Goal: Browse casually: Explore the website without a specific task or goal

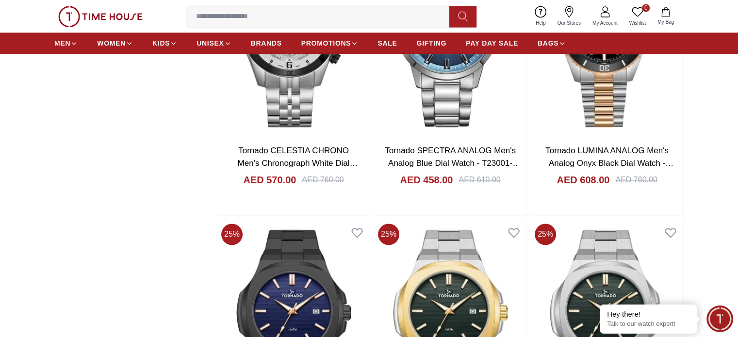
scroll to position [1553, 0]
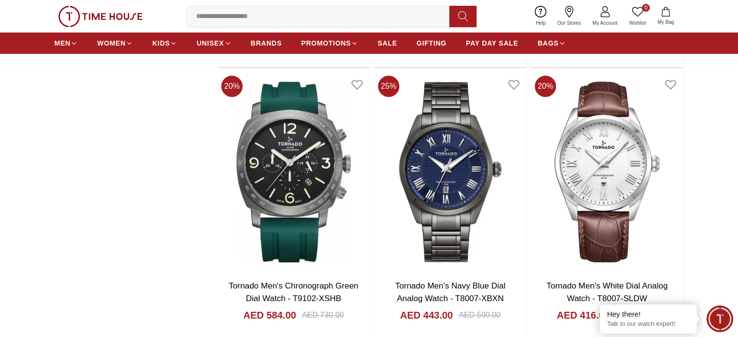
scroll to position [3835, 0]
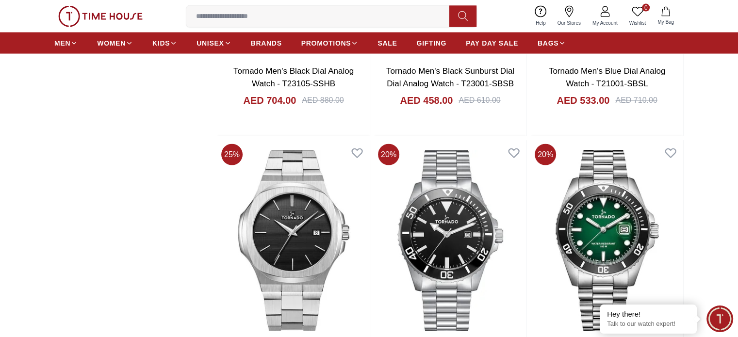
scroll to position [5802, 0]
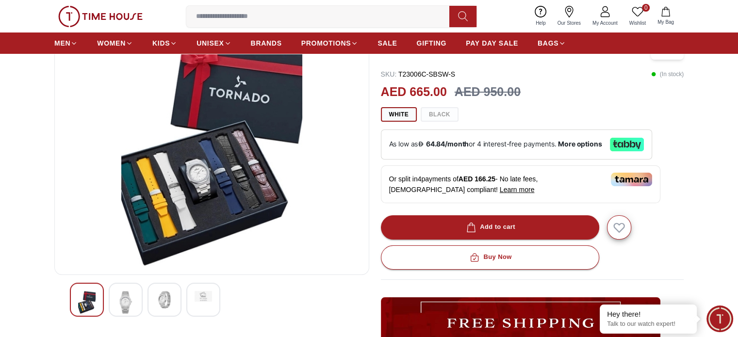
scroll to position [146, 0]
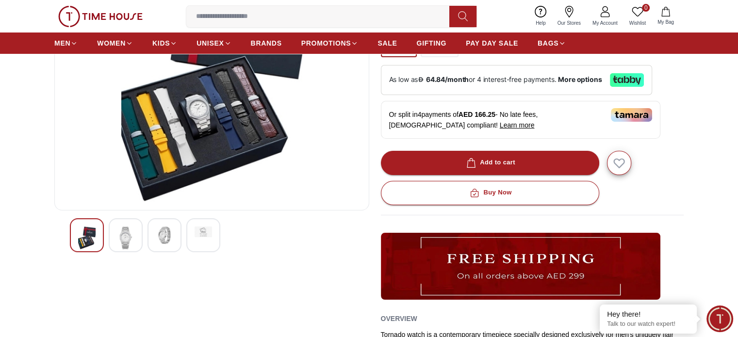
click at [132, 239] on img at bounding box center [125, 238] width 17 height 23
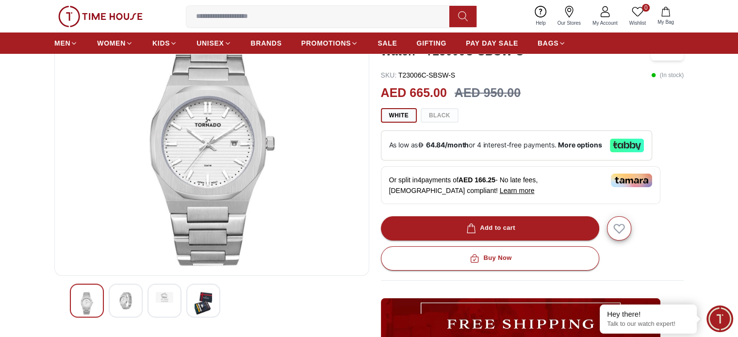
scroll to position [97, 0]
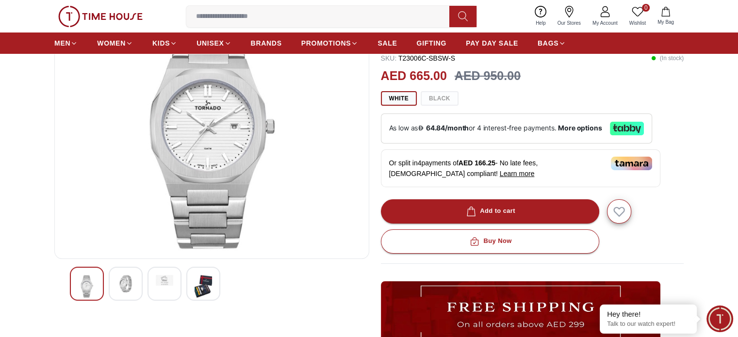
click at [117, 285] on img at bounding box center [125, 283] width 17 height 17
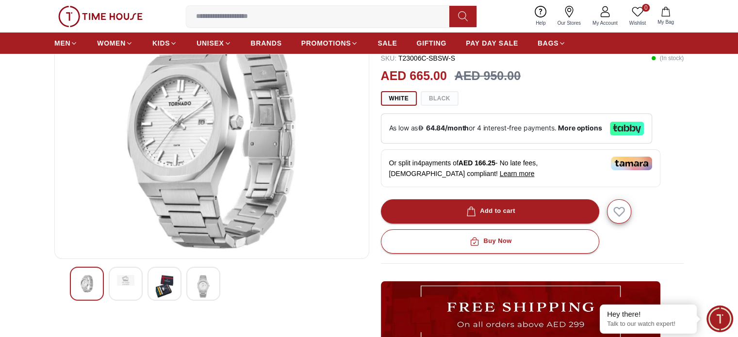
click at [164, 289] on img at bounding box center [164, 286] width 17 height 23
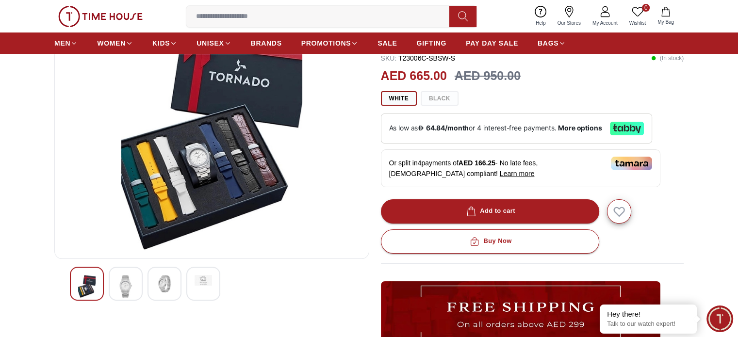
click at [165, 283] on img at bounding box center [164, 283] width 17 height 17
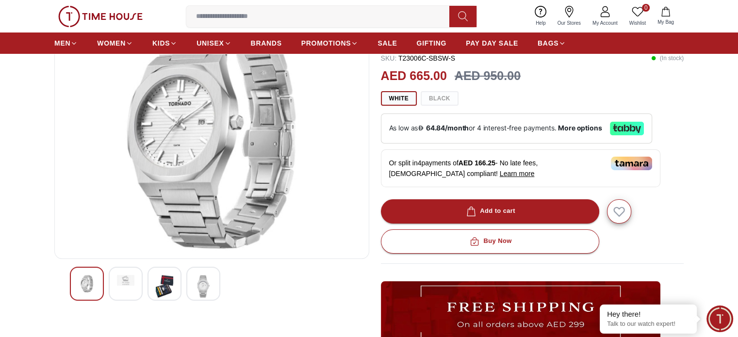
click at [211, 289] on img at bounding box center [203, 286] width 17 height 23
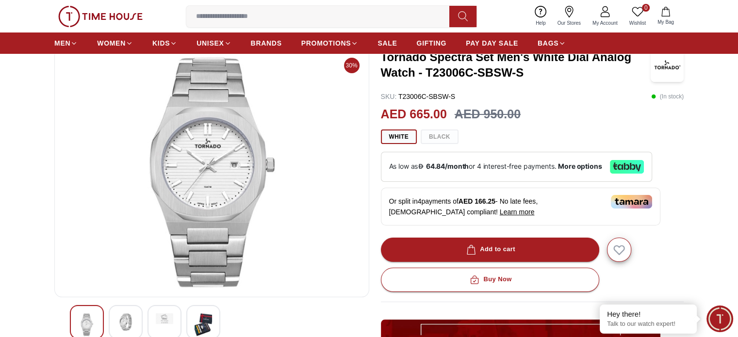
scroll to position [49, 0]
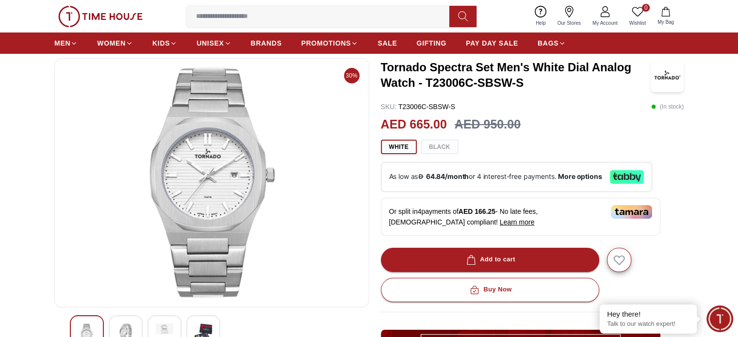
click at [166, 335] on div at bounding box center [165, 333] width 34 height 34
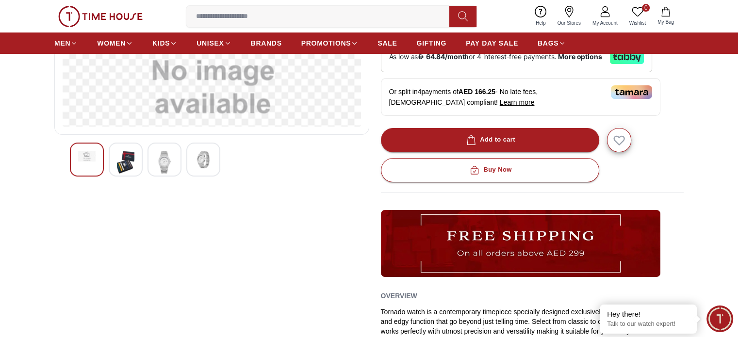
scroll to position [0, 0]
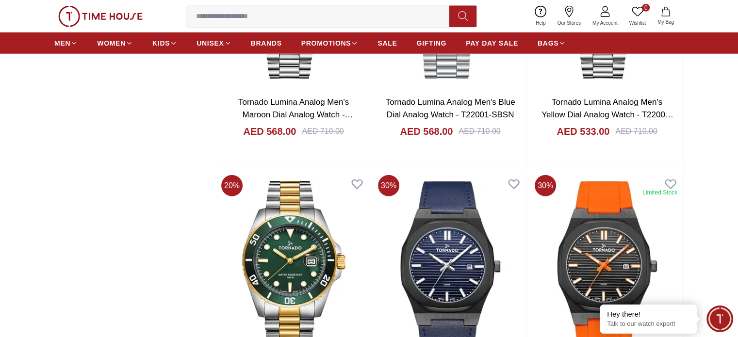
scroll to position [6287, 0]
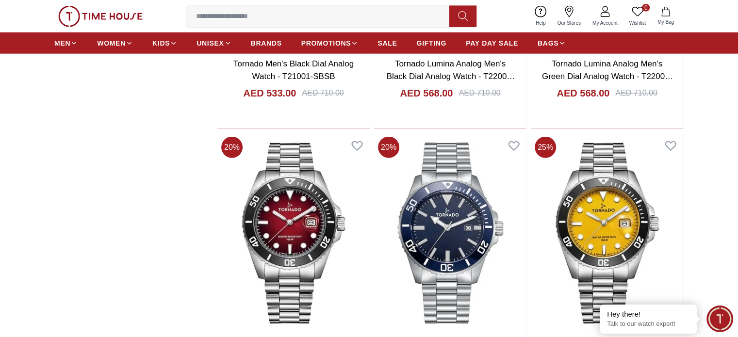
scroll to position [5996, 0]
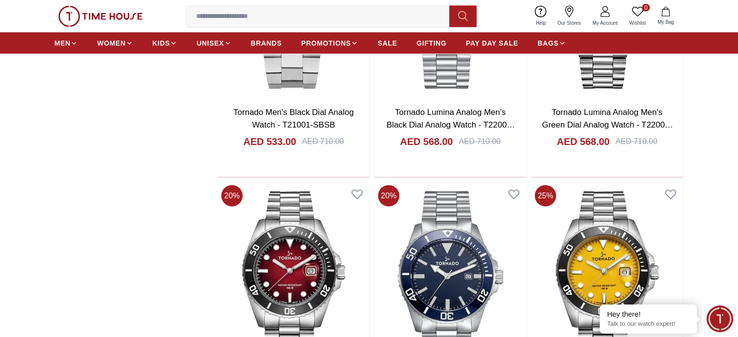
scroll to position [6093, 0]
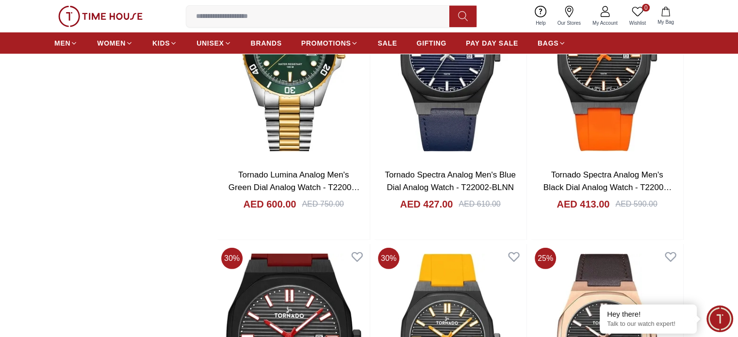
scroll to position [6530, 0]
